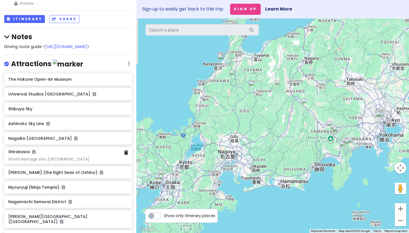
scroll to position [168, 0]
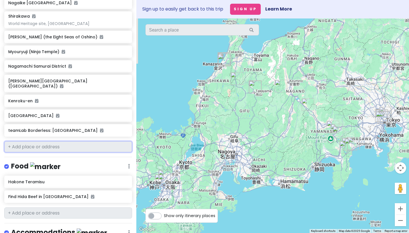
click at [54, 141] on input "text" at bounding box center [68, 146] width 128 height 11
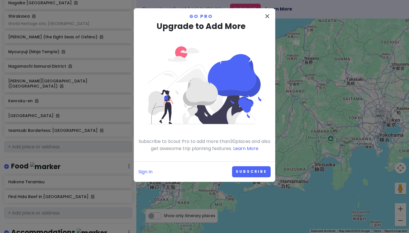
click at [269, 15] on icon "close" at bounding box center [267, 16] width 7 height 7
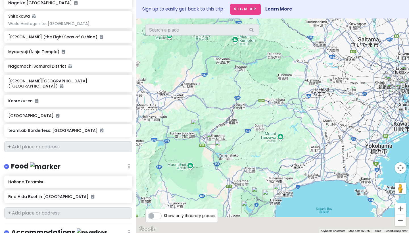
drag, startPoint x: 306, startPoint y: 77, endPoint x: 297, endPoint y: 54, distance: 24.6
click at [297, 54] on div at bounding box center [272, 125] width 273 height 214
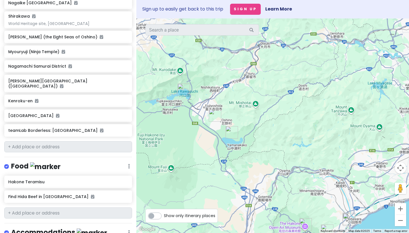
drag, startPoint x: 218, startPoint y: 99, endPoint x: 309, endPoint y: 112, distance: 91.5
click at [309, 112] on div at bounding box center [272, 125] width 273 height 214
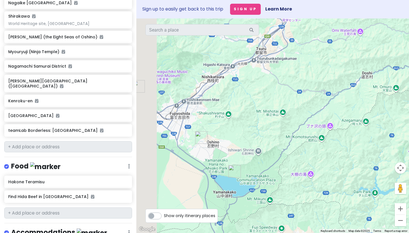
drag, startPoint x: 252, startPoint y: 113, endPoint x: 390, endPoint y: 126, distance: 137.7
click at [387, 126] on div at bounding box center [272, 125] width 273 height 214
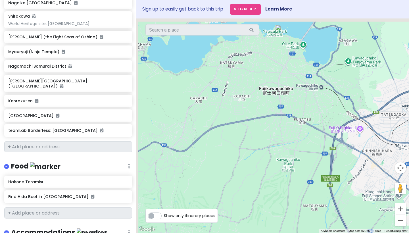
drag, startPoint x: 225, startPoint y: 113, endPoint x: 227, endPoint y: 186, distance: 72.7
click at [227, 186] on div at bounding box center [272, 125] width 273 height 214
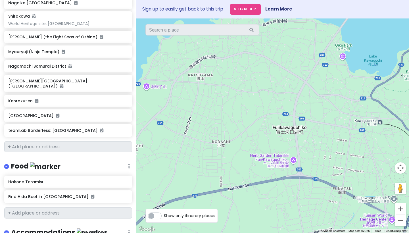
drag, startPoint x: 259, startPoint y: 128, endPoint x: 250, endPoint y: 196, distance: 68.5
click at [250, 196] on div at bounding box center [272, 125] width 273 height 214
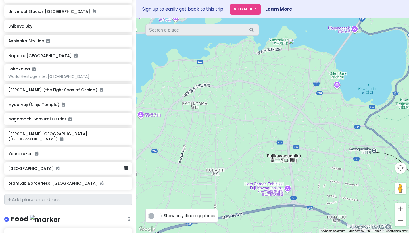
scroll to position [87, 0]
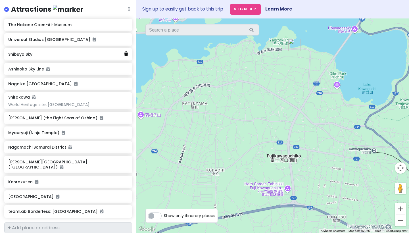
click at [124, 50] on link at bounding box center [126, 53] width 4 height 7
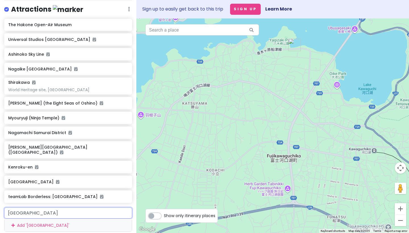
click at [6, 207] on input "ishi park" at bounding box center [68, 212] width 128 height 11
type input "oishi park"
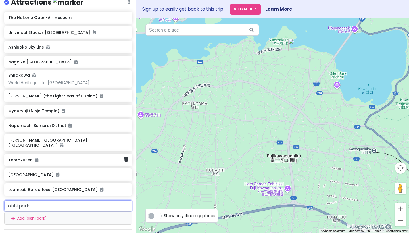
scroll to position [115, 0]
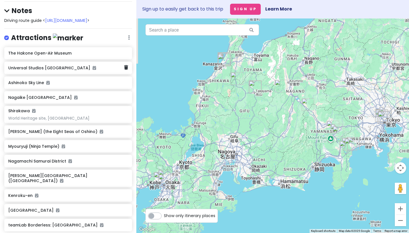
scroll to position [150, 0]
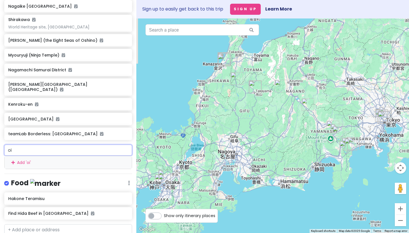
type input "o"
type input "d"
type input "oishi park"
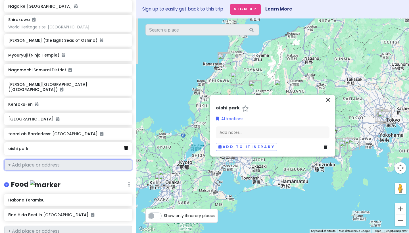
click at [124, 146] on icon at bounding box center [126, 148] width 4 height 5
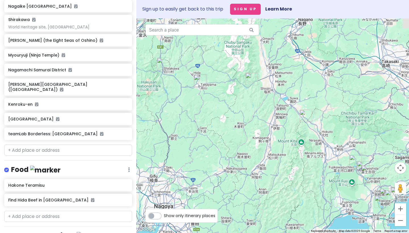
drag, startPoint x: 321, startPoint y: 120, endPoint x: 212, endPoint y: 74, distance: 118.7
click at [212, 74] on div at bounding box center [272, 125] width 273 height 214
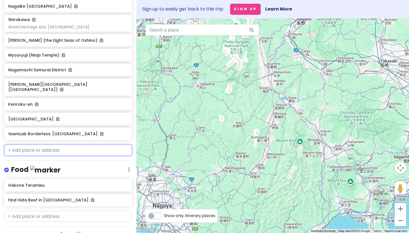
click at [48, 145] on input "text" at bounding box center [68, 150] width 128 height 11
click at [121, 145] on input "text" at bounding box center [68, 150] width 128 height 11
click at [122, 145] on input "text" at bounding box center [68, 150] width 128 height 11
click at [72, 145] on input "text" at bounding box center [68, 150] width 128 height 11
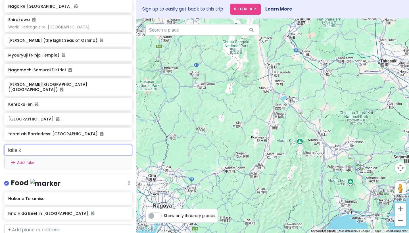
type input "lake ka"
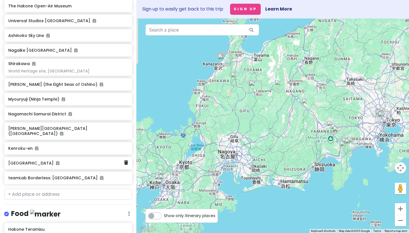
scroll to position [179, 0]
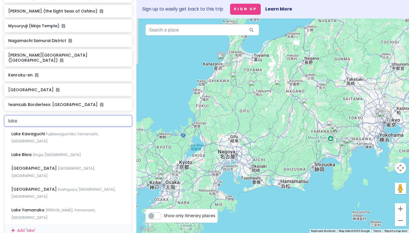
click at [49, 115] on input "lake" at bounding box center [68, 120] width 128 height 11
type input "oishi park"
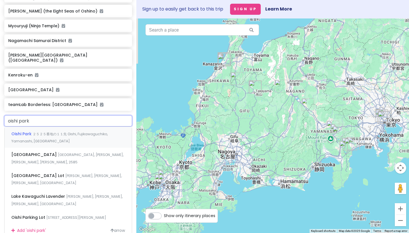
click at [78, 134] on div "Oishi Park ２５２５番地の１１先 Oishi, Fujikawaguchiko, Yamanashi, [GEOGRAPHIC_DATA]" at bounding box center [68, 137] width 127 height 21
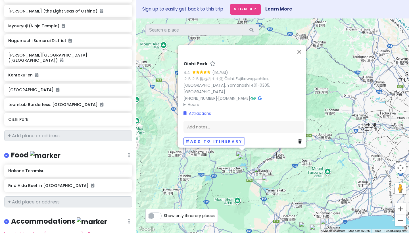
drag, startPoint x: 318, startPoint y: 134, endPoint x: 220, endPoint y: 139, distance: 98.1
click at [220, 139] on div "Oishi Park 4.4 (18,763) ２５２５番地の１１先 Ōishi, Fujikawaguchiko, [GEOGRAPHIC_DATA], […" at bounding box center [272, 125] width 273 height 214
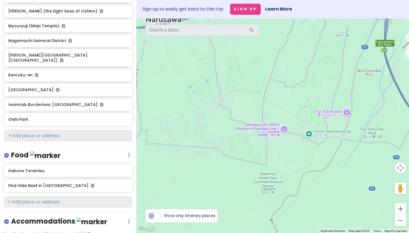
drag, startPoint x: 235, startPoint y: 86, endPoint x: 212, endPoint y: 214, distance: 130.0
click at [217, 210] on div "← Move left → Move right ↑ Move up ↓ Move down + Zoom in - Zoom out Home Jump l…" at bounding box center [272, 125] width 273 height 214
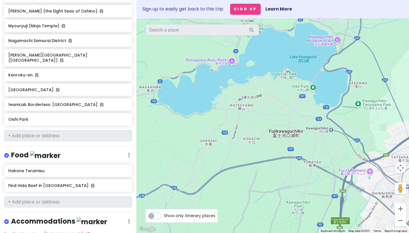
drag, startPoint x: 245, startPoint y: 115, endPoint x: 230, endPoint y: 162, distance: 49.1
click at [230, 162] on div "Oishi Park 4.4 (18,763) ２５２５番地の１１先 Ōishi, Fujikawaguchiko, [GEOGRAPHIC_DATA], […" at bounding box center [272, 125] width 273 height 214
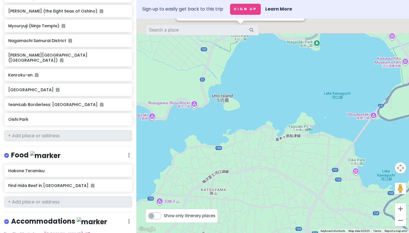
drag, startPoint x: 258, startPoint y: 115, endPoint x: 246, endPoint y: 213, distance: 98.5
click at [246, 213] on div "Oishi Park 4.4 (18,763) ２５２５番地の１１先 Ōishi, Fujikawaguchiko, [GEOGRAPHIC_DATA], […" at bounding box center [272, 125] width 273 height 214
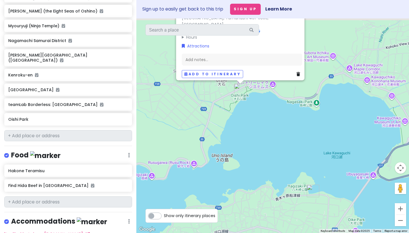
drag, startPoint x: 251, startPoint y: 99, endPoint x: 256, endPoint y: 137, distance: 38.3
click at [256, 137] on div "Oishi Park 4.4 (18,763) ２５２５番地の１１先 Ōishi, Fujikawaguchiko, [GEOGRAPHIC_DATA], […" at bounding box center [272, 125] width 273 height 214
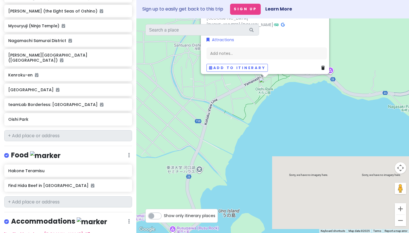
drag, startPoint x: 234, startPoint y: 118, endPoint x: 278, endPoint y: 120, distance: 44.3
click at [278, 120] on div "Oishi Park 4.4 (18,763) ２５２５番地の１１先 Ōishi, Fujikawaguchiko, [GEOGRAPHIC_DATA], […" at bounding box center [272, 125] width 273 height 214
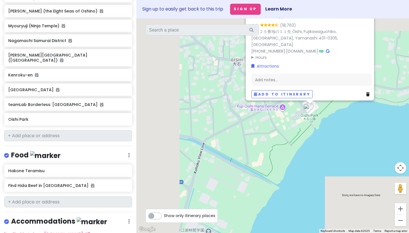
drag, startPoint x: 283, startPoint y: 89, endPoint x: 356, endPoint y: 118, distance: 78.1
click at [356, 118] on div "Oishi Park 4.4 (18,763) ２５２５番地の１１先 Ōishi, Fujikawaguchiko, [GEOGRAPHIC_DATA], […" at bounding box center [272, 125] width 273 height 214
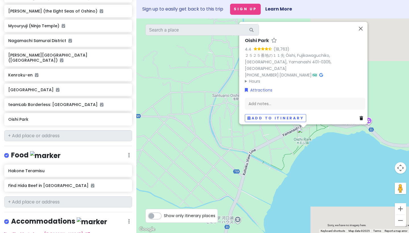
drag, startPoint x: 356, startPoint y: 118, endPoint x: 319, endPoint y: 142, distance: 43.8
click at [319, 142] on div "Oishi Park 4.4 (18,763) ２５２５番地の１１先 Ōishi, Fujikawaguchiko, [GEOGRAPHIC_DATA], […" at bounding box center [272, 125] width 273 height 214
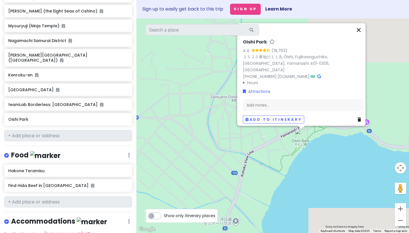
click at [359, 35] on button "Close" at bounding box center [359, 30] width 14 height 14
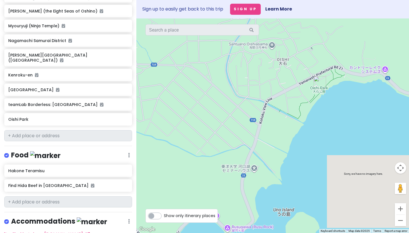
drag, startPoint x: 240, startPoint y: 164, endPoint x: 259, endPoint y: 108, distance: 58.7
click at [259, 108] on div at bounding box center [272, 125] width 273 height 214
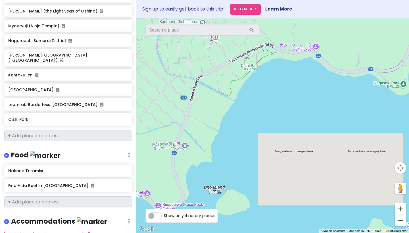
drag, startPoint x: 280, startPoint y: 97, endPoint x: 210, endPoint y: 75, distance: 72.9
click at [210, 75] on div at bounding box center [272, 125] width 273 height 214
click at [41, 131] on input "text" at bounding box center [68, 135] width 128 height 11
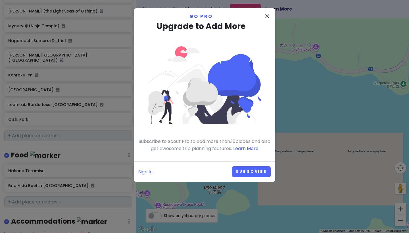
click at [268, 15] on icon "close" at bounding box center [267, 16] width 7 height 7
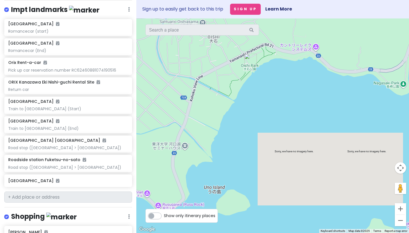
scroll to position [576, 0]
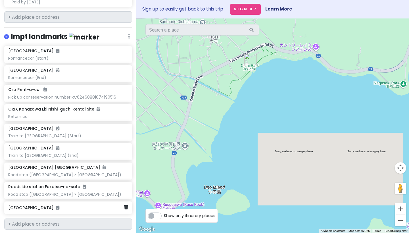
click at [77, 201] on div "[GEOGRAPHIC_DATA]" at bounding box center [68, 207] width 128 height 12
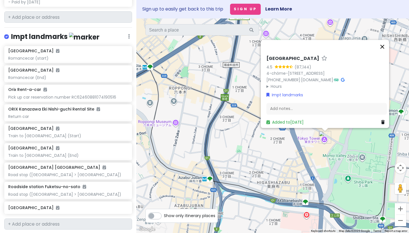
click at [382, 44] on button "Close" at bounding box center [382, 47] width 14 height 14
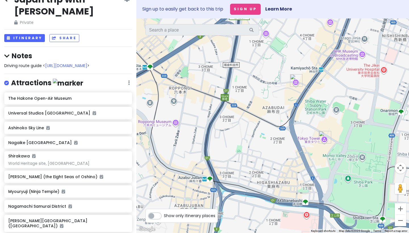
scroll to position [0, 0]
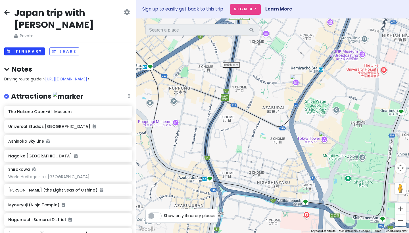
click at [32, 47] on button "Itinerary" at bounding box center [24, 51] width 41 height 8
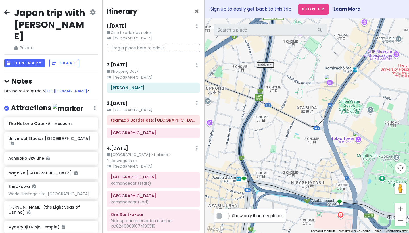
click at [193, 104] on div "3 . [DATE] Add Day Notes Clear Lodging Delete Day" at bounding box center [153, 105] width 93 height 10
click at [196, 28] on icon at bounding box center [197, 26] width 2 height 5
click at [184, 121] on link "Add Day Notes" at bounding box center [179, 120] width 47 height 14
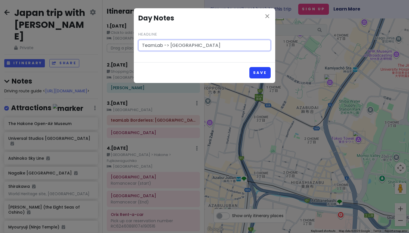
type input "TeamLab -> [GEOGRAPHIC_DATA]"
click at [261, 72] on button "Save" at bounding box center [259, 72] width 21 height 11
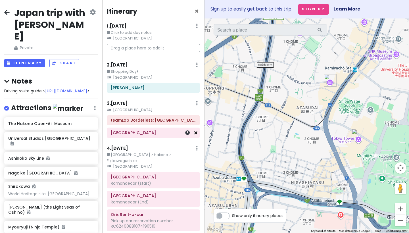
click at [194, 133] on icon at bounding box center [195, 132] width 3 height 5
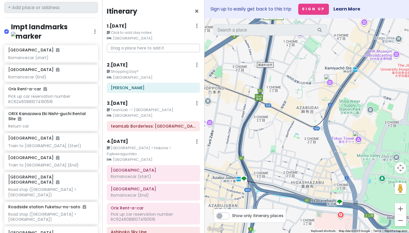
scroll to position [671, 0]
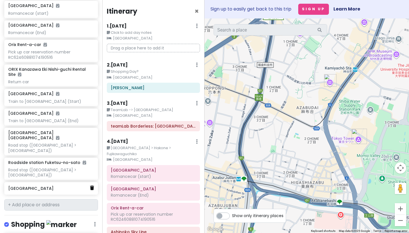
click at [90, 184] on link at bounding box center [92, 187] width 4 height 7
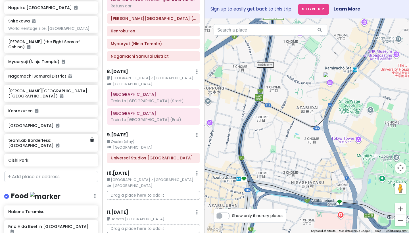
scroll to position [36, 0]
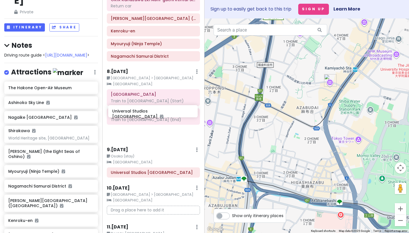
drag, startPoint x: 59, startPoint y: 102, endPoint x: 163, endPoint y: 111, distance: 104.4
click at [163, 111] on div "[GEOGRAPHIC_DATA] trip with [PERSON_NAME] Private Change Dates Make a Copy Dele…" at bounding box center [204, 116] width 409 height 233
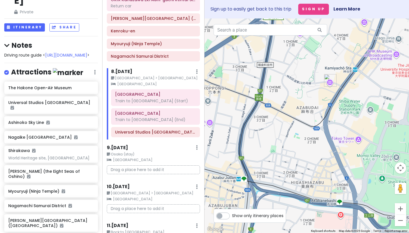
click at [191, 68] on div "8 . [DATE] Edit Day Notes Clear Lodging Delete Day" at bounding box center [155, 73] width 89 height 10
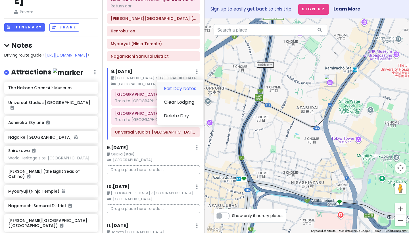
click at [191, 82] on link "Edit Day Notes" at bounding box center [180, 89] width 46 height 14
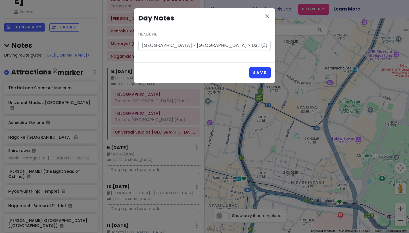
type input "[GEOGRAPHIC_DATA] > [GEOGRAPHIC_DATA] > USJ (3pm)"
click at [262, 74] on button "Save" at bounding box center [259, 72] width 21 height 11
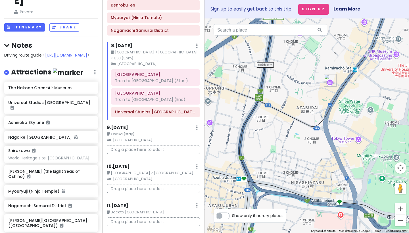
scroll to position [440, 0]
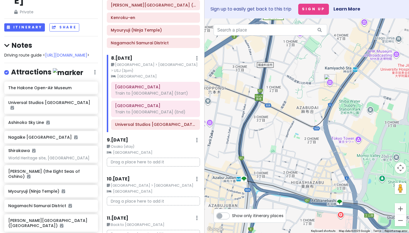
click at [194, 137] on div "9 . [DATE] Edit Day Notes Clear Lodging Delete Day" at bounding box center [153, 142] width 93 height 10
click at [188, 150] on link "Edit Day Notes" at bounding box center [180, 157] width 46 height 14
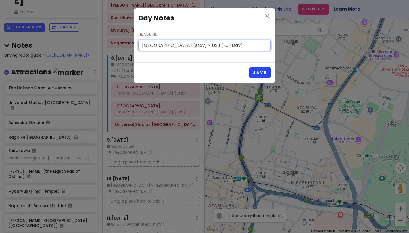
type input "[GEOGRAPHIC_DATA] (stay) > USJ (Full Day)"
click at [267, 71] on button "Save" at bounding box center [259, 72] width 21 height 11
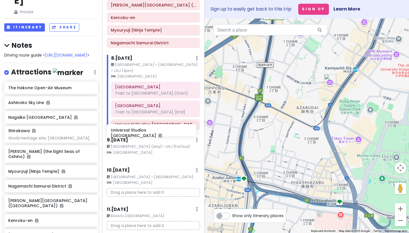
scroll to position [431, 0]
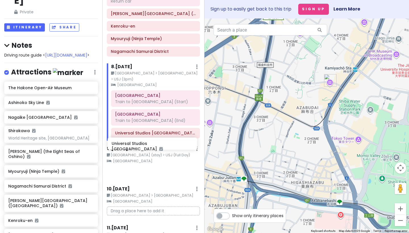
drag, startPoint x: 47, startPoint y: 102, endPoint x: 151, endPoint y: 143, distance: 111.5
click at [151, 143] on div "[GEOGRAPHIC_DATA] trip with [PERSON_NAME] Private Change Dates Make a Copy Dele…" at bounding box center [204, 116] width 409 height 233
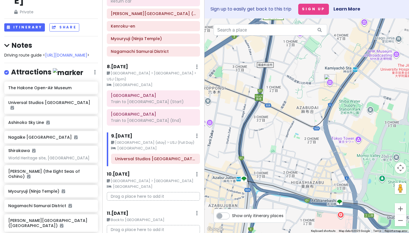
scroll to position [427, 0]
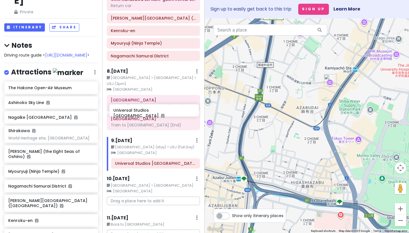
drag, startPoint x: 41, startPoint y: 107, endPoint x: 146, endPoint y: 116, distance: 105.4
click at [146, 116] on div "[GEOGRAPHIC_DATA] trip with [PERSON_NAME] Private Change Dates Make a Copy Dele…" at bounding box center [204, 116] width 409 height 233
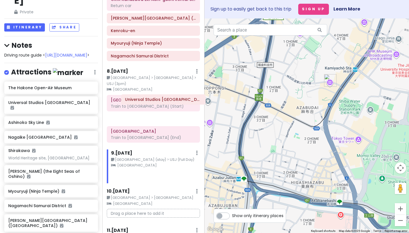
drag, startPoint x: 118, startPoint y: 139, endPoint x: 128, endPoint y: 102, distance: 37.7
click at [128, 102] on div "Itinerary × 1 . [DATE] Edit Day Notes Clear Lodging Delete Day Click to add day…" at bounding box center [153, 116] width 102 height 233
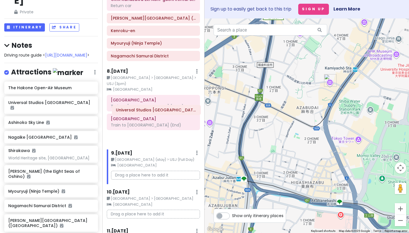
drag, startPoint x: 131, startPoint y: 94, endPoint x: 136, endPoint y: 112, distance: 18.9
click at [136, 112] on div "[GEOGRAPHIC_DATA] Train to [GEOGRAPHIC_DATA] (Start) Universal Studios [GEOGRAP…" at bounding box center [154, 120] width 102 height 50
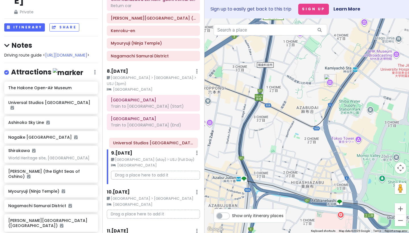
drag, startPoint x: 161, startPoint y: 111, endPoint x: 164, endPoint y: 144, distance: 32.5
click at [164, 144] on div "Itinerary × 1 . [DATE] Edit Day Notes Clear Lodging Delete Day Click to add day…" at bounding box center [153, 116] width 102 height 233
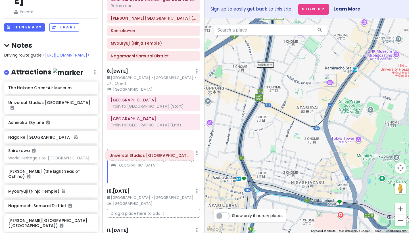
drag, startPoint x: 156, startPoint y: 112, endPoint x: 154, endPoint y: 157, distance: 44.9
click at [154, 157] on div "Itinerary × 1 . [DATE] Edit Day Notes Clear Lodging Delete Day Click to add day…" at bounding box center [153, 116] width 102 height 233
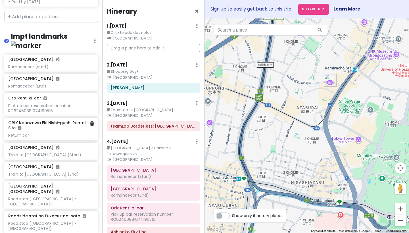
scroll to position [586, 0]
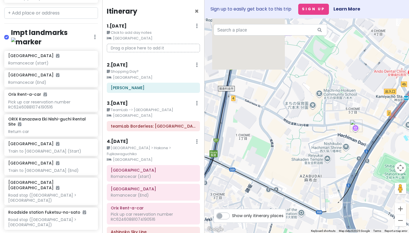
drag, startPoint x: 296, startPoint y: 104, endPoint x: 288, endPoint y: 174, distance: 70.4
click at [288, 174] on div at bounding box center [306, 125] width 204 height 214
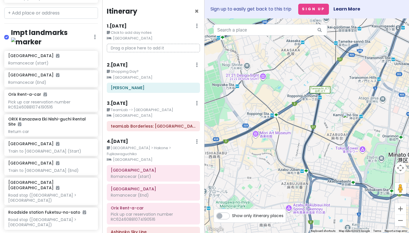
drag, startPoint x: 288, startPoint y: 174, endPoint x: 336, endPoint y: 128, distance: 66.1
click at [336, 128] on div at bounding box center [306, 125] width 204 height 214
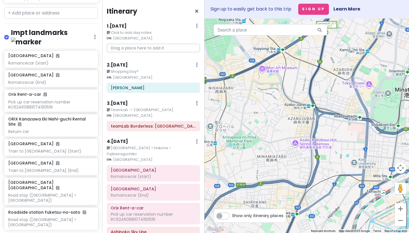
drag, startPoint x: 276, startPoint y: 150, endPoint x: 279, endPoint y: 91, distance: 59.7
click at [279, 91] on div at bounding box center [306, 125] width 204 height 214
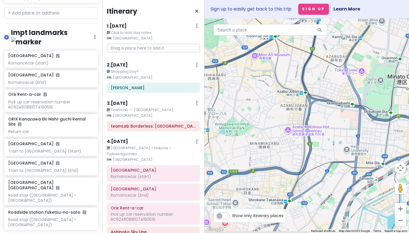
drag, startPoint x: 284, startPoint y: 137, endPoint x: 229, endPoint y: 71, distance: 86.1
click at [229, 71] on div at bounding box center [306, 125] width 204 height 214
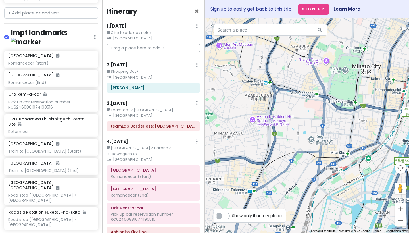
drag, startPoint x: 229, startPoint y: 71, endPoint x: 253, endPoint y: 136, distance: 69.6
click at [253, 136] on div at bounding box center [306, 125] width 204 height 214
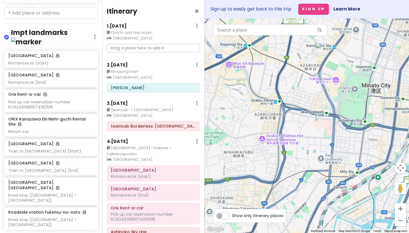
scroll to position [3, 0]
